Goal: Information Seeking & Learning: Learn about a topic

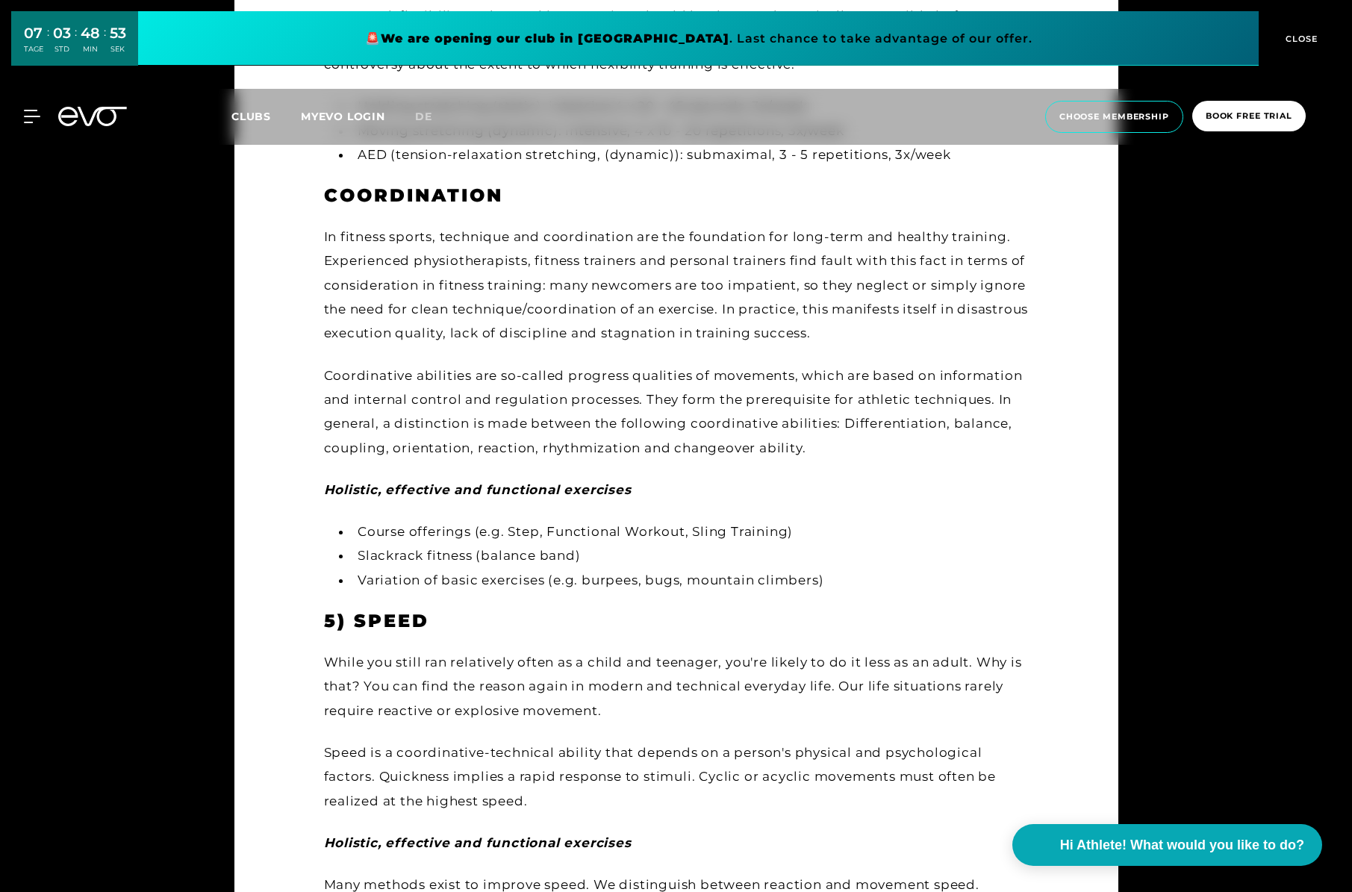
scroll to position [2886, 0]
drag, startPoint x: 325, startPoint y: 464, endPoint x: 639, endPoint y: 458, distance: 314.4
click at [639, 477] on div "Holistic, effective and functional exercises" at bounding box center [676, 489] width 705 height 24
drag, startPoint x: 325, startPoint y: 466, endPoint x: 633, endPoint y: 466, distance: 308.4
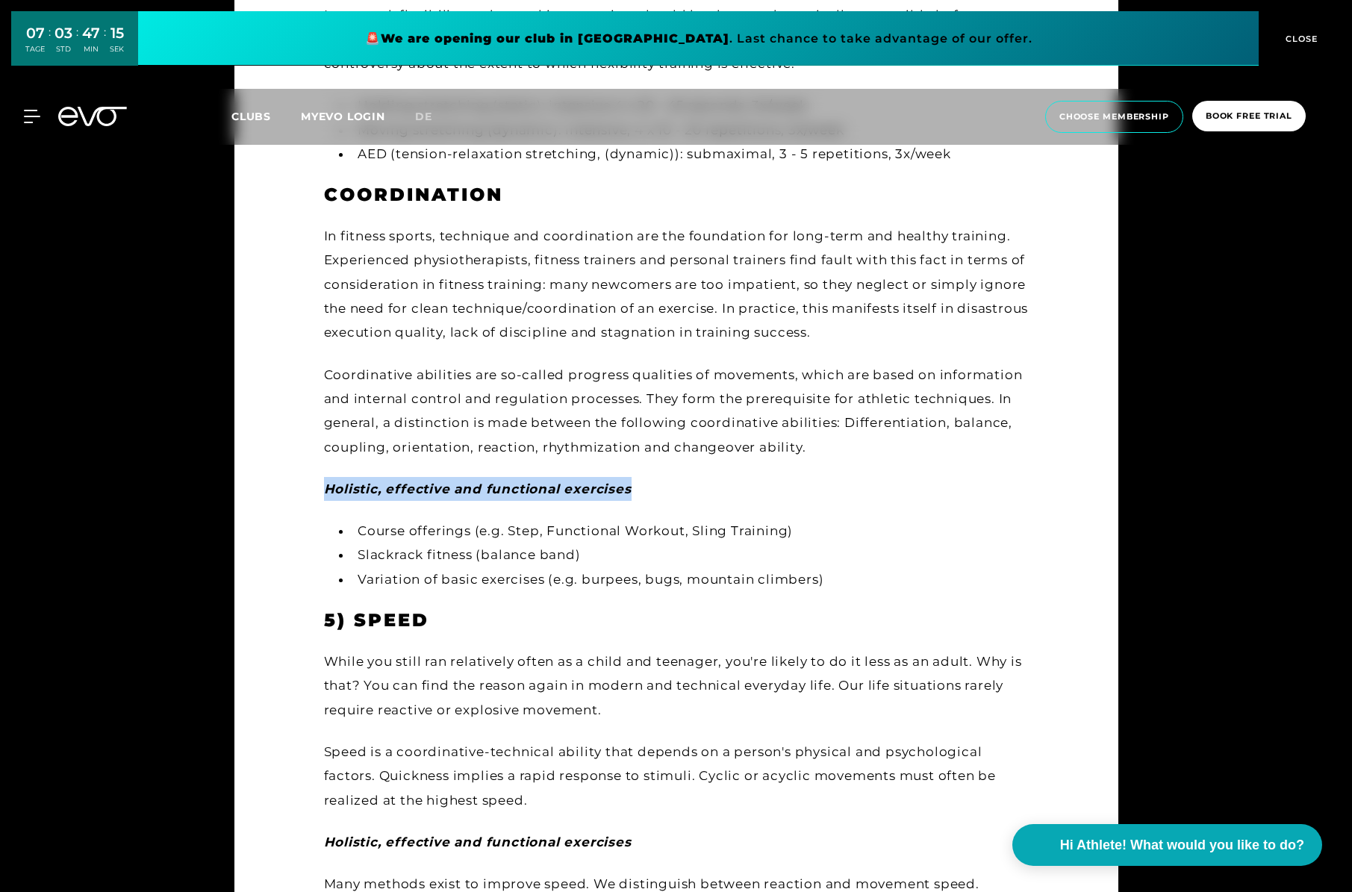
click at [633, 477] on div "Holistic, effective and functional exercises" at bounding box center [676, 489] width 705 height 24
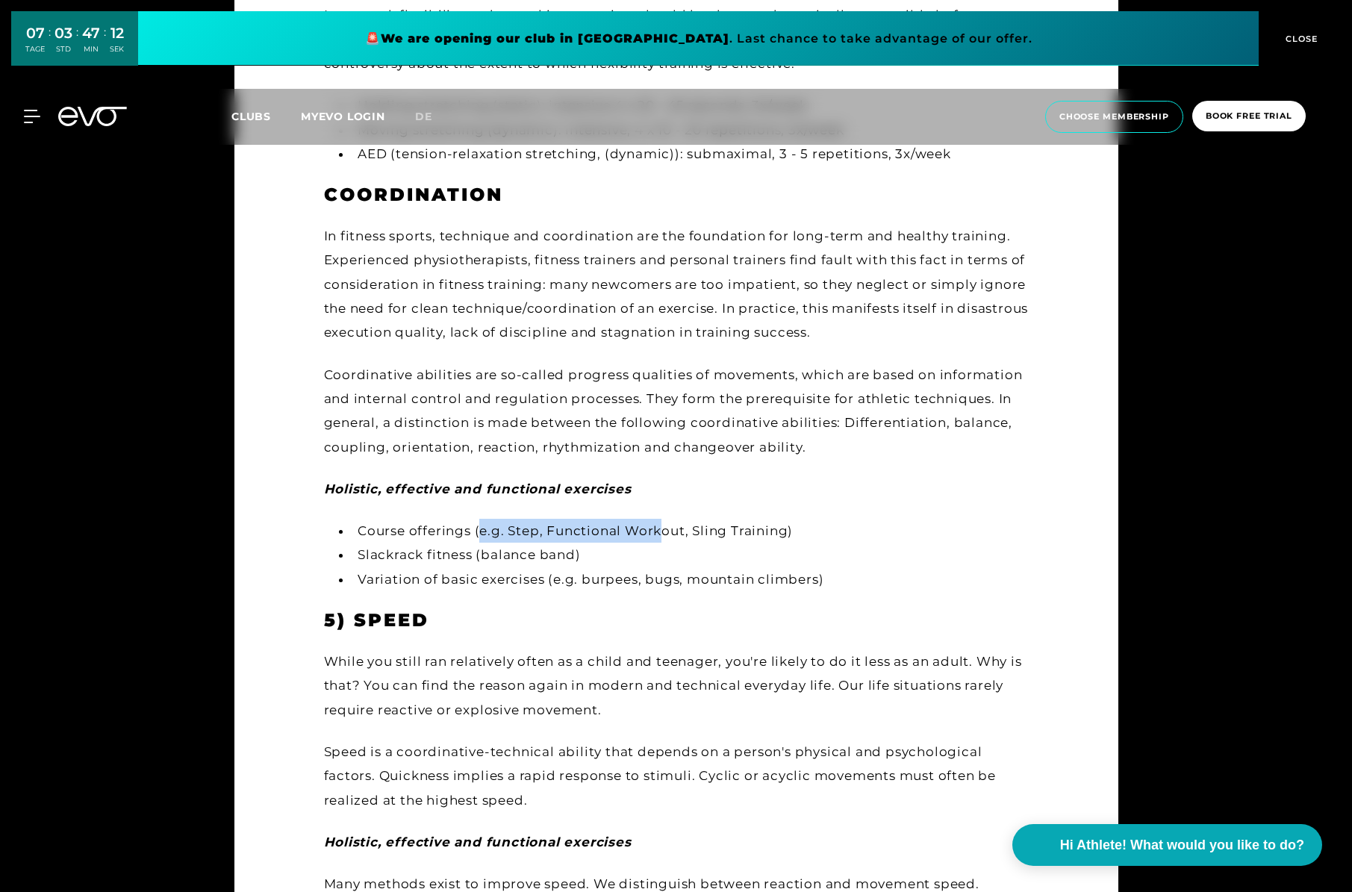
drag, startPoint x: 482, startPoint y: 507, endPoint x: 662, endPoint y: 498, distance: 180.2
click at [662, 519] on li "Course offerings (e.g. Step, Functional Workout, Sling Training)" at bounding box center [690, 531] width 677 height 24
drag, startPoint x: 816, startPoint y: 553, endPoint x: 554, endPoint y: 559, distance: 262.2
click at [554, 568] on li "Variation of basic exercises (e.g. burpees, bugs, mountain climbers)" at bounding box center [690, 580] width 677 height 24
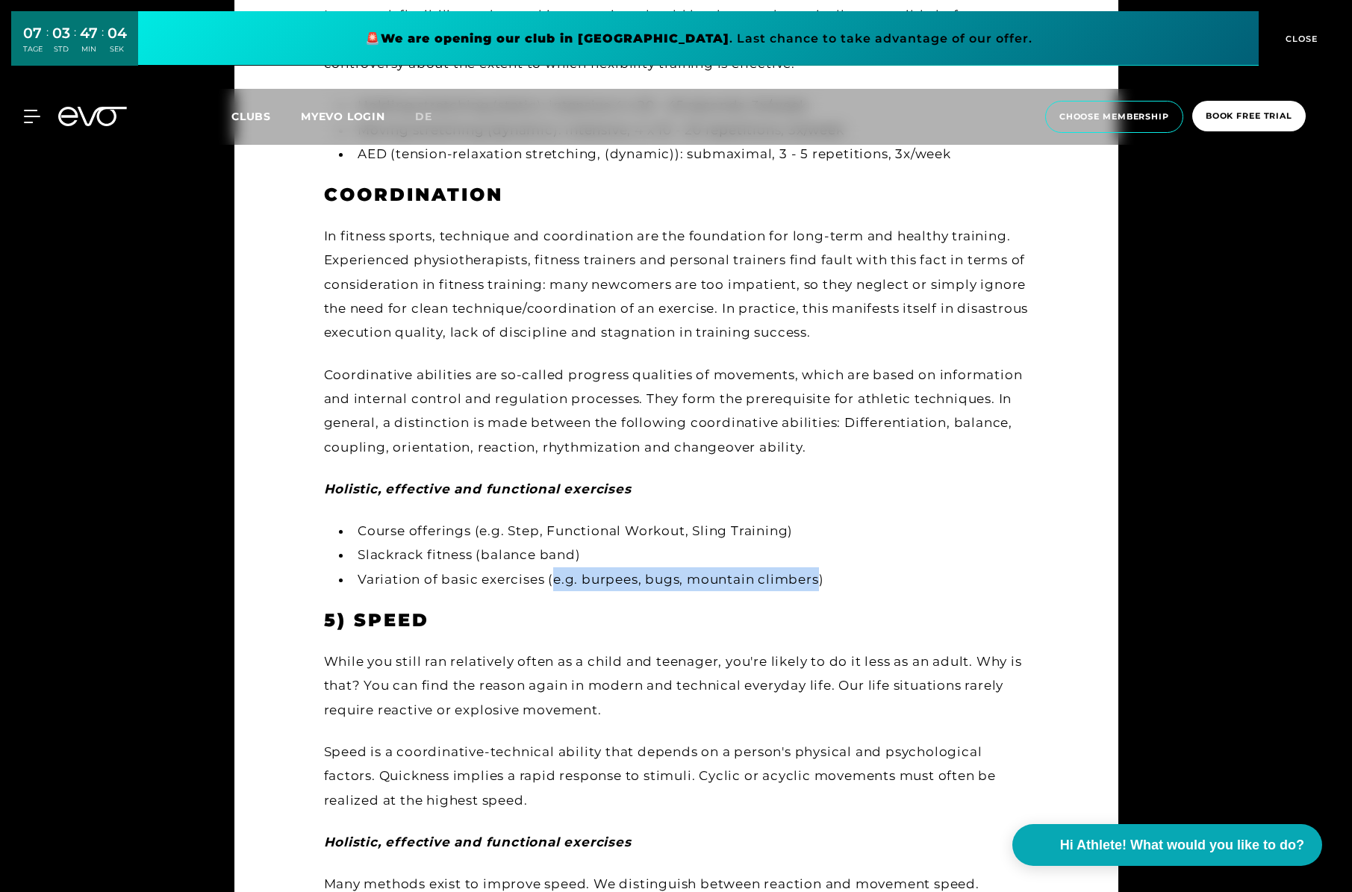
click at [554, 568] on li "Variation of basic exercises (e.g. burpees, bugs, mountain climbers)" at bounding box center [690, 580] width 677 height 24
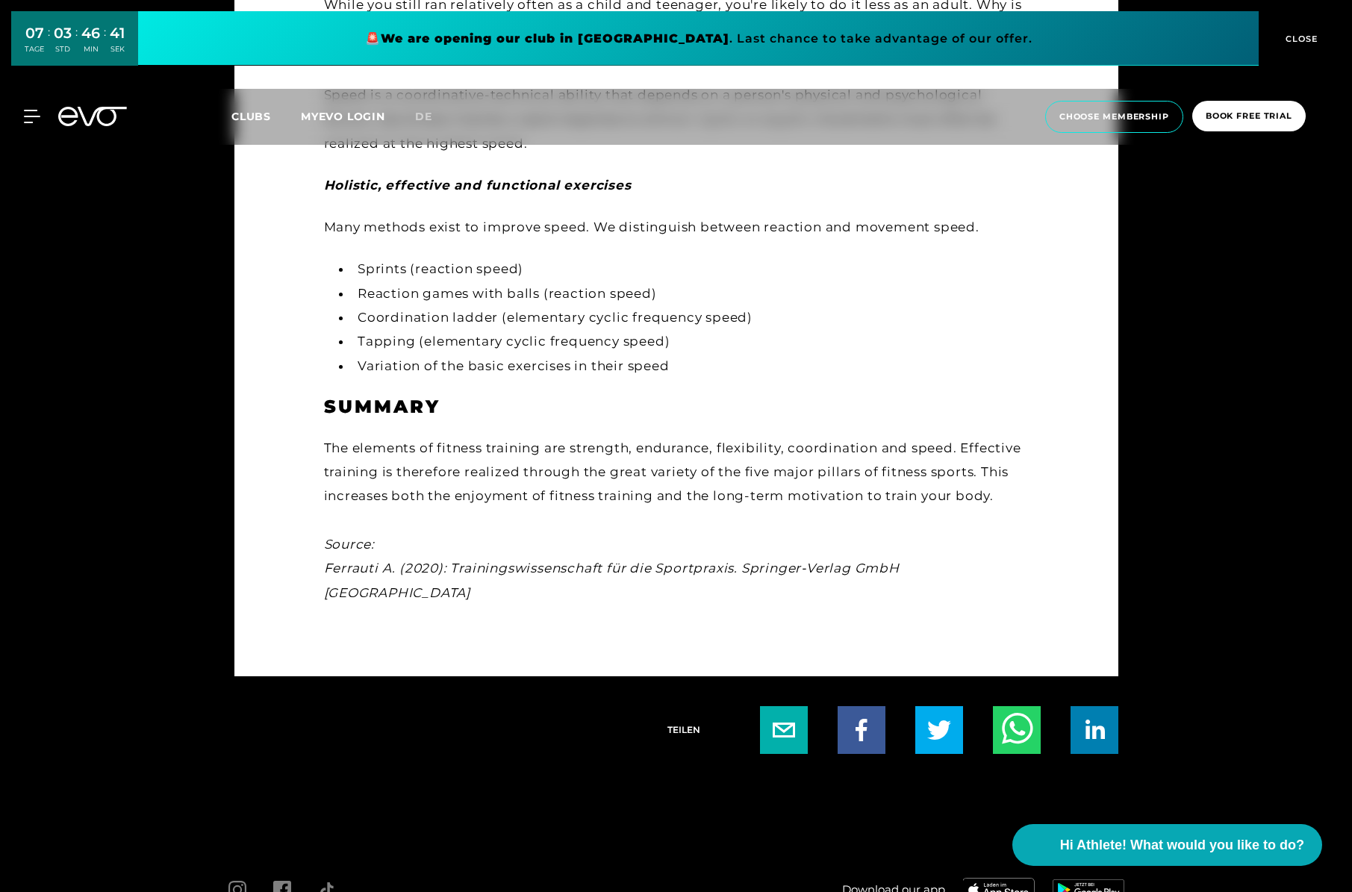
scroll to position [3545, 0]
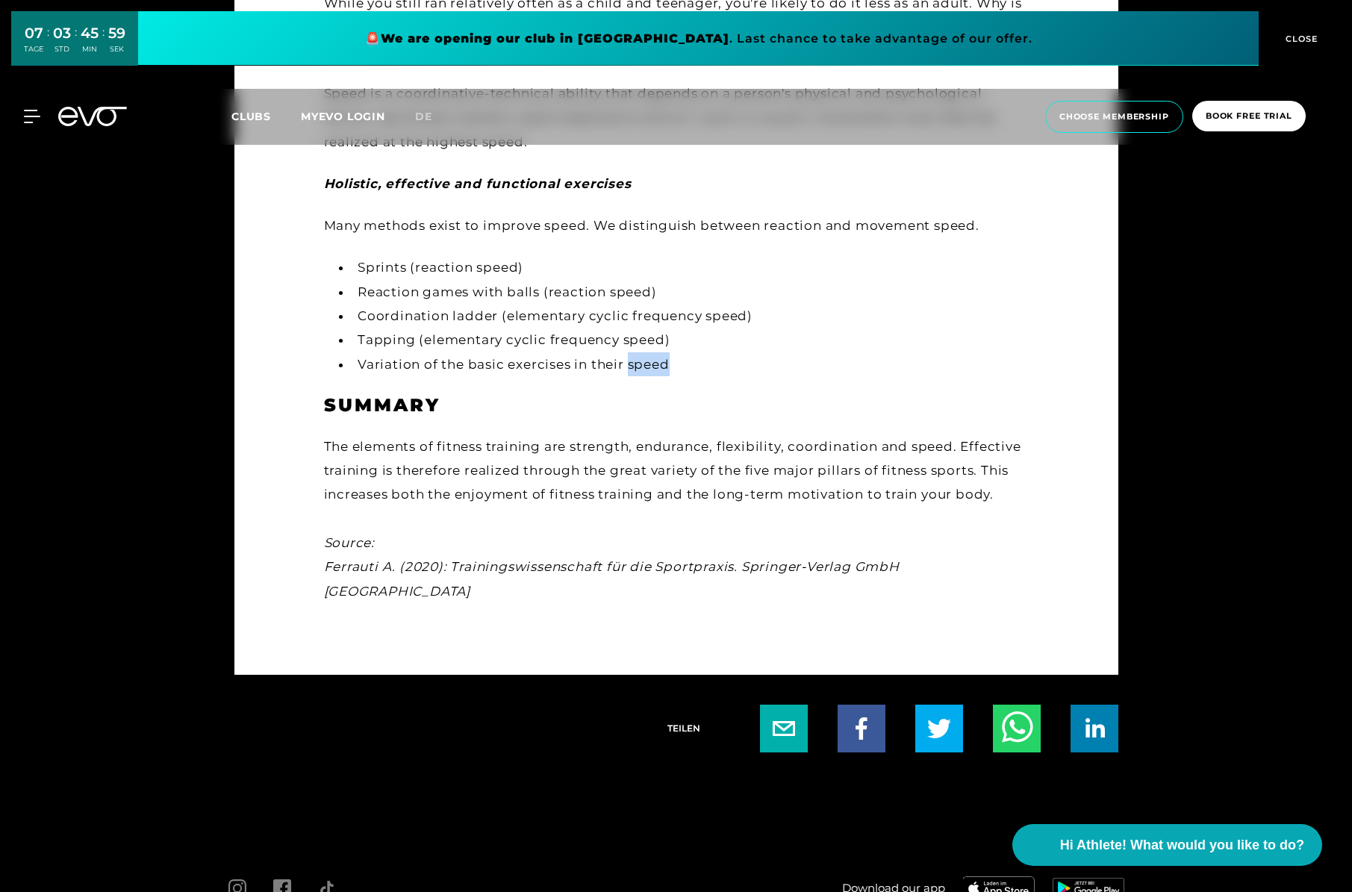
drag, startPoint x: 668, startPoint y: 339, endPoint x: 628, endPoint y: 339, distance: 40.3
click at [628, 352] on li "Variation of the basic exercises in their speed" at bounding box center [690, 364] width 677 height 24
